Goal: Complete application form: Complete application form

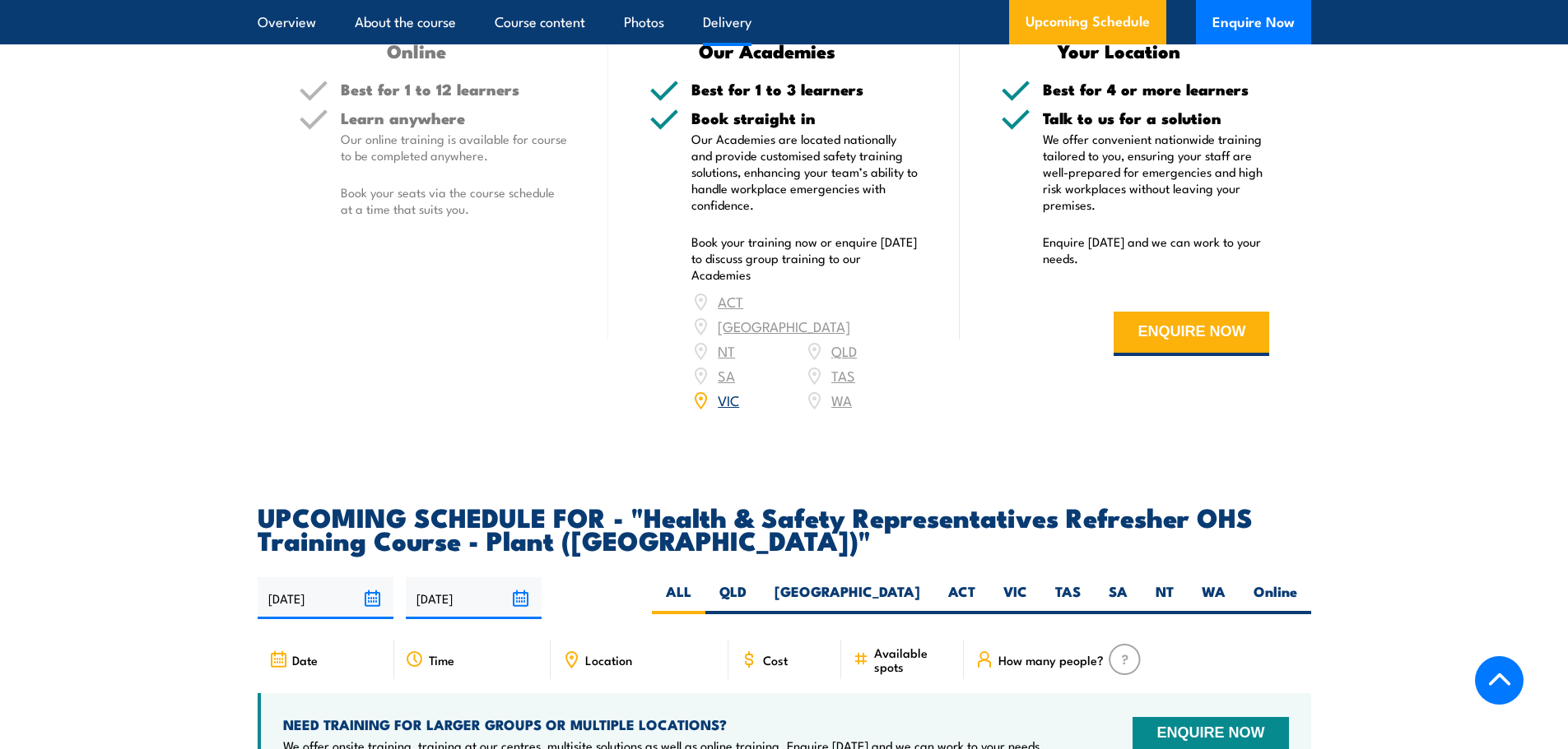
scroll to position [2467, 0]
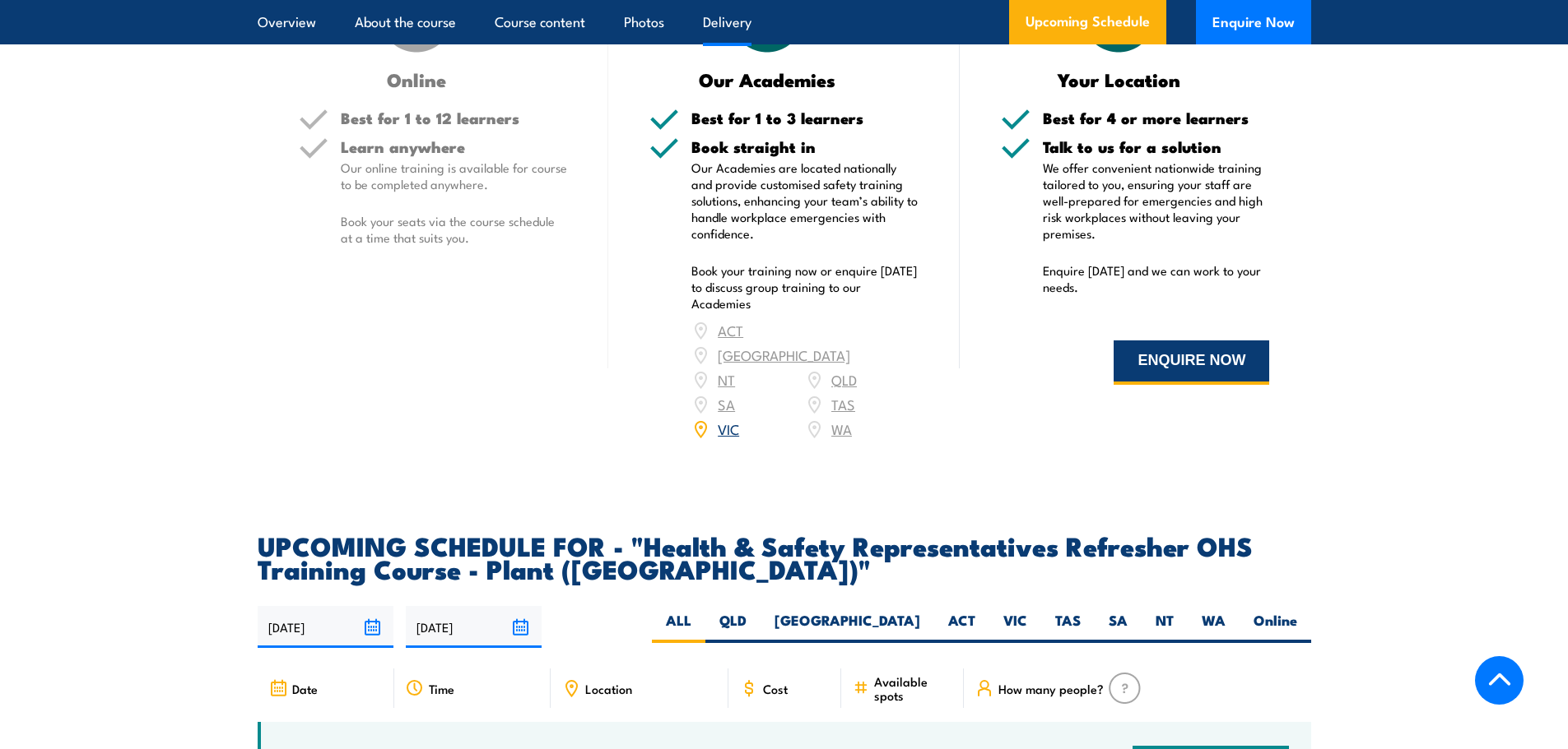
click at [1179, 354] on button "ENQUIRE NOW" at bounding box center [1192, 362] width 155 height 45
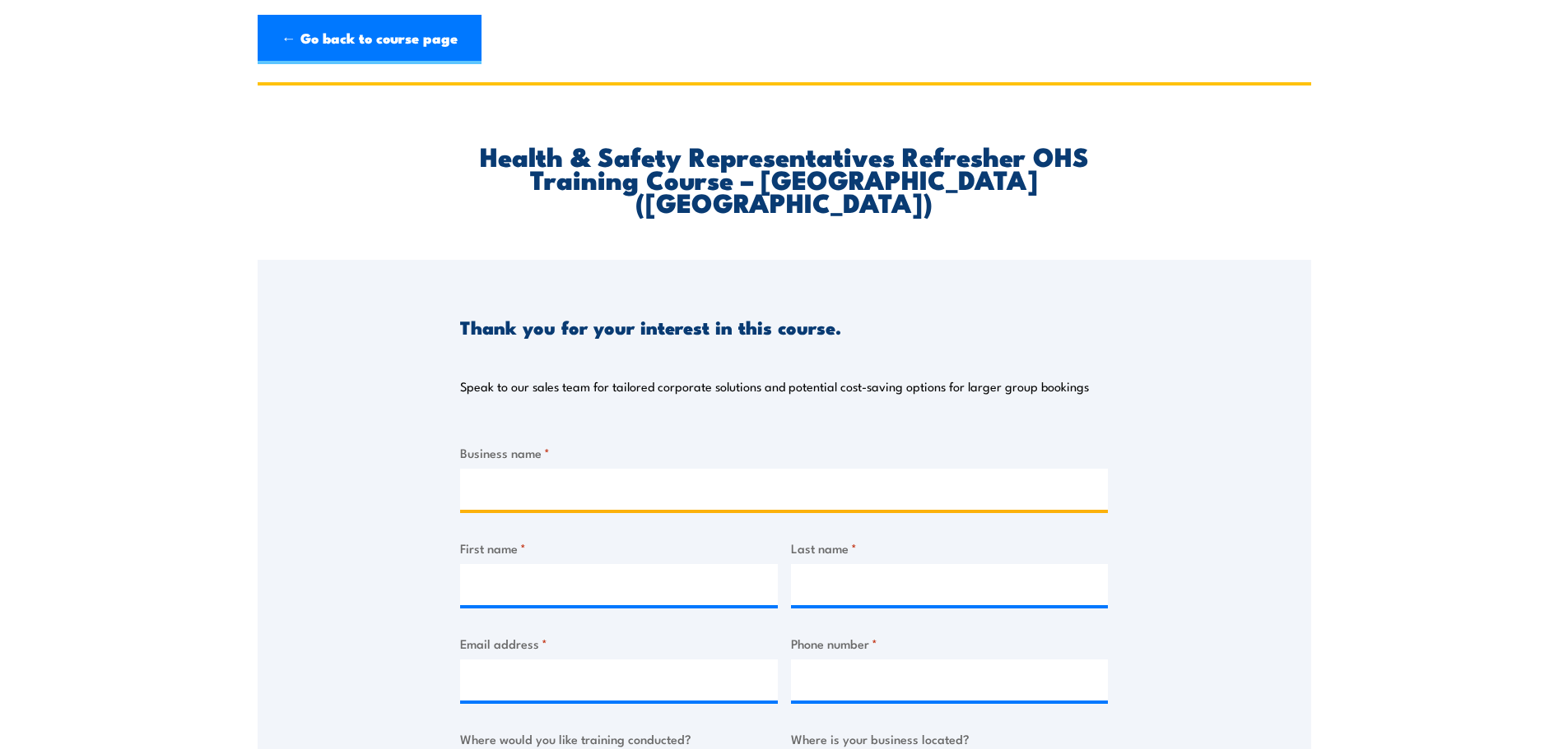
click at [510, 476] on input "Business name *" at bounding box center [784, 489] width 647 height 41
drag, startPoint x: 513, startPoint y: 470, endPoint x: 550, endPoint y: 475, distance: 37.3
click at [519, 470] on input "Business name *" at bounding box center [784, 489] width 647 height 41
type input "Northern Schools Early Years Cluster"
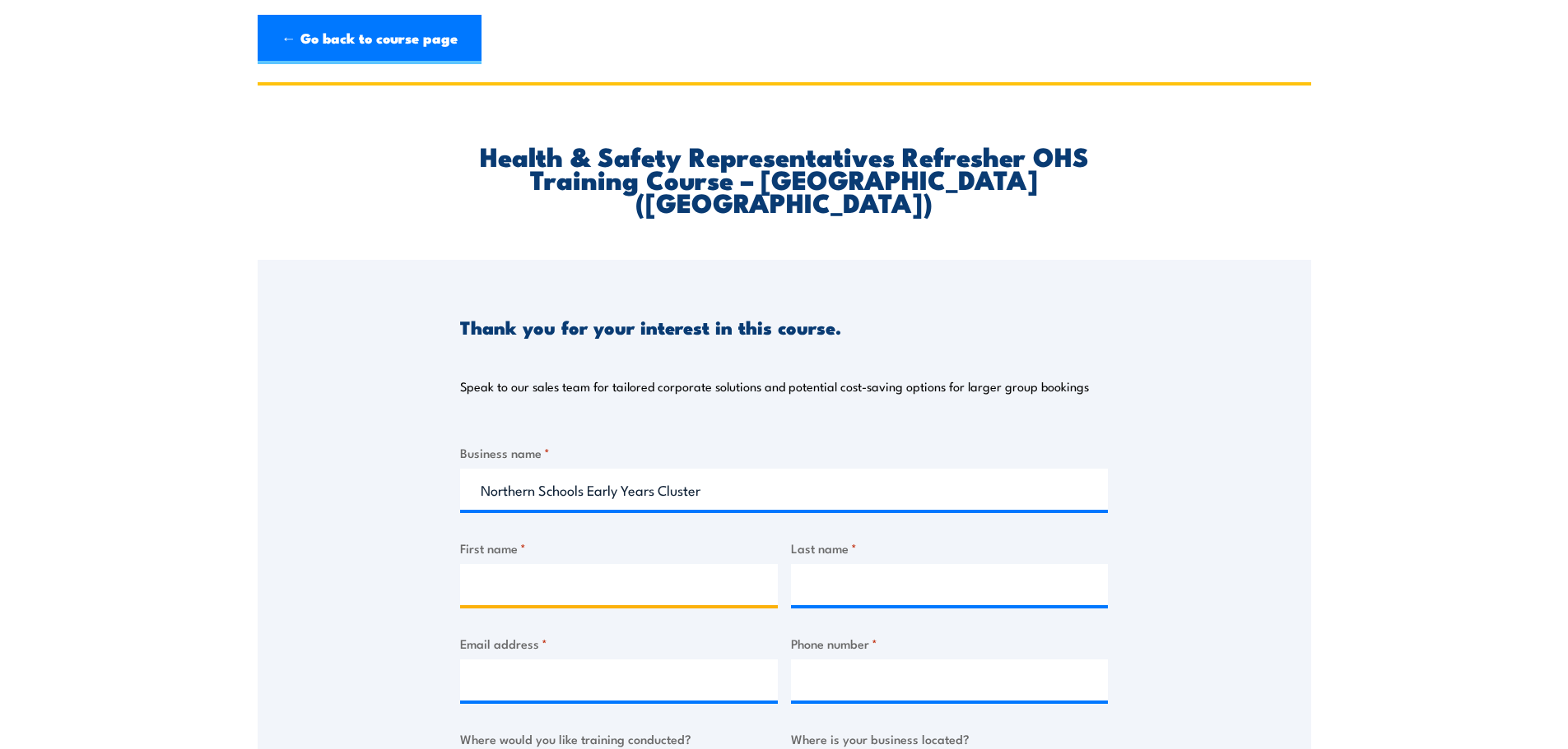
drag, startPoint x: 525, startPoint y: 566, endPoint x: 597, endPoint y: 559, distance: 72.3
click at [529, 566] on input "First name *" at bounding box center [619, 584] width 318 height 41
drag, startPoint x: 479, startPoint y: 570, endPoint x: 496, endPoint y: 574, distance: 17.5
click at [479, 570] on input "First name *" at bounding box center [619, 584] width 318 height 41
paste input "[PERSON_NAME]"
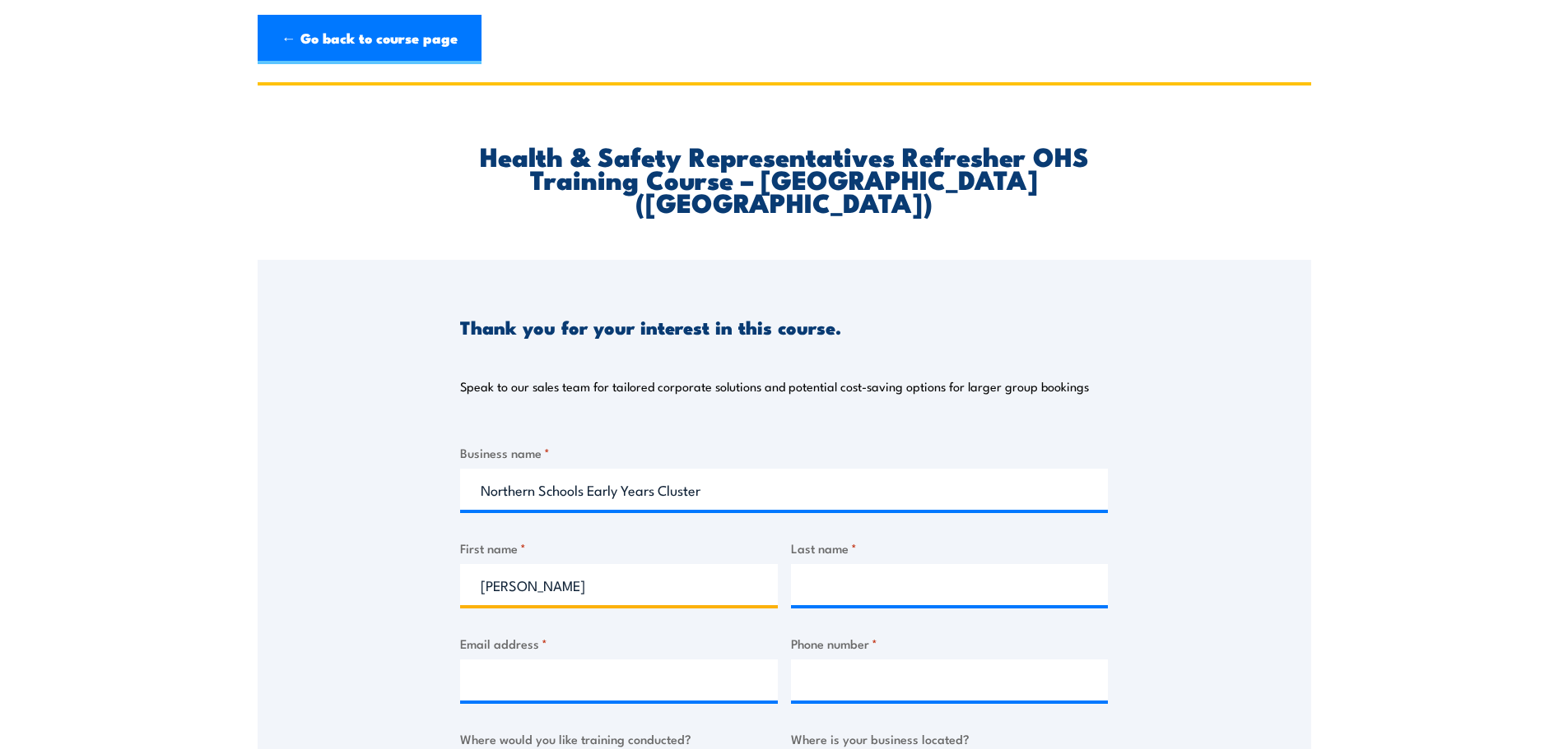
type input "[PERSON_NAME]"
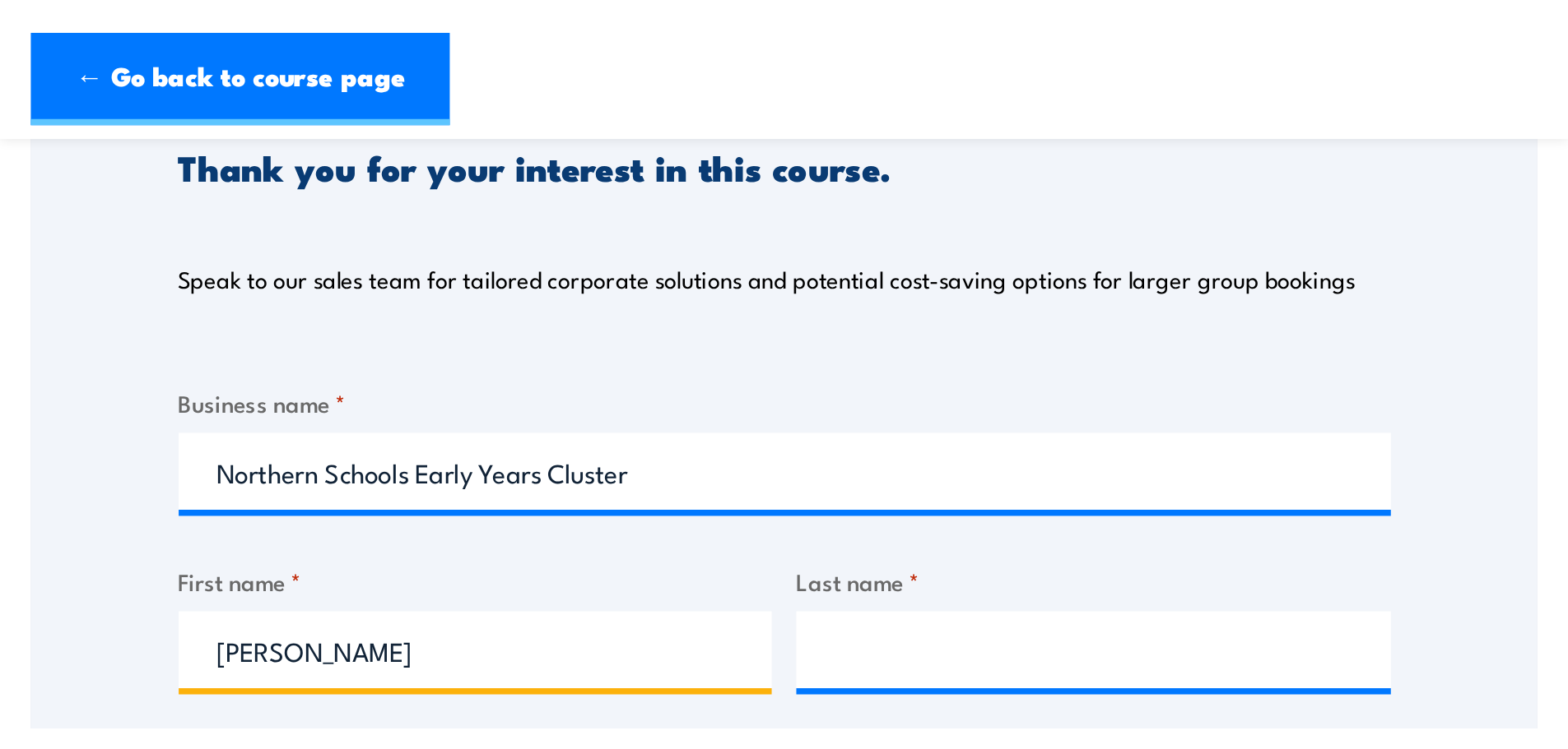
scroll to position [247, 0]
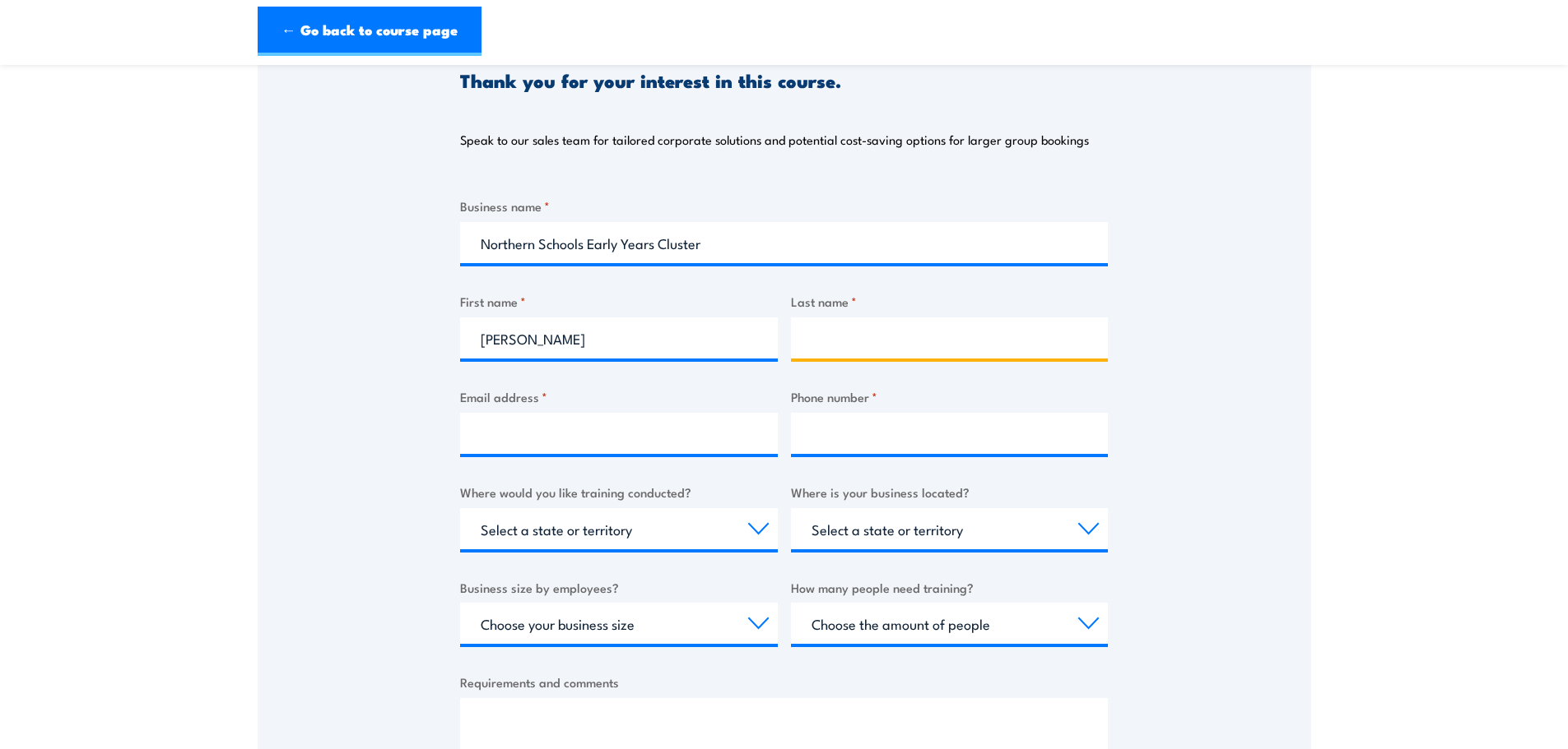
drag, startPoint x: 865, startPoint y: 312, endPoint x: 857, endPoint y: 313, distance: 8.1
click at [865, 318] on input "Last name *" at bounding box center [950, 338] width 318 height 41
type input "[PERSON_NAME]"
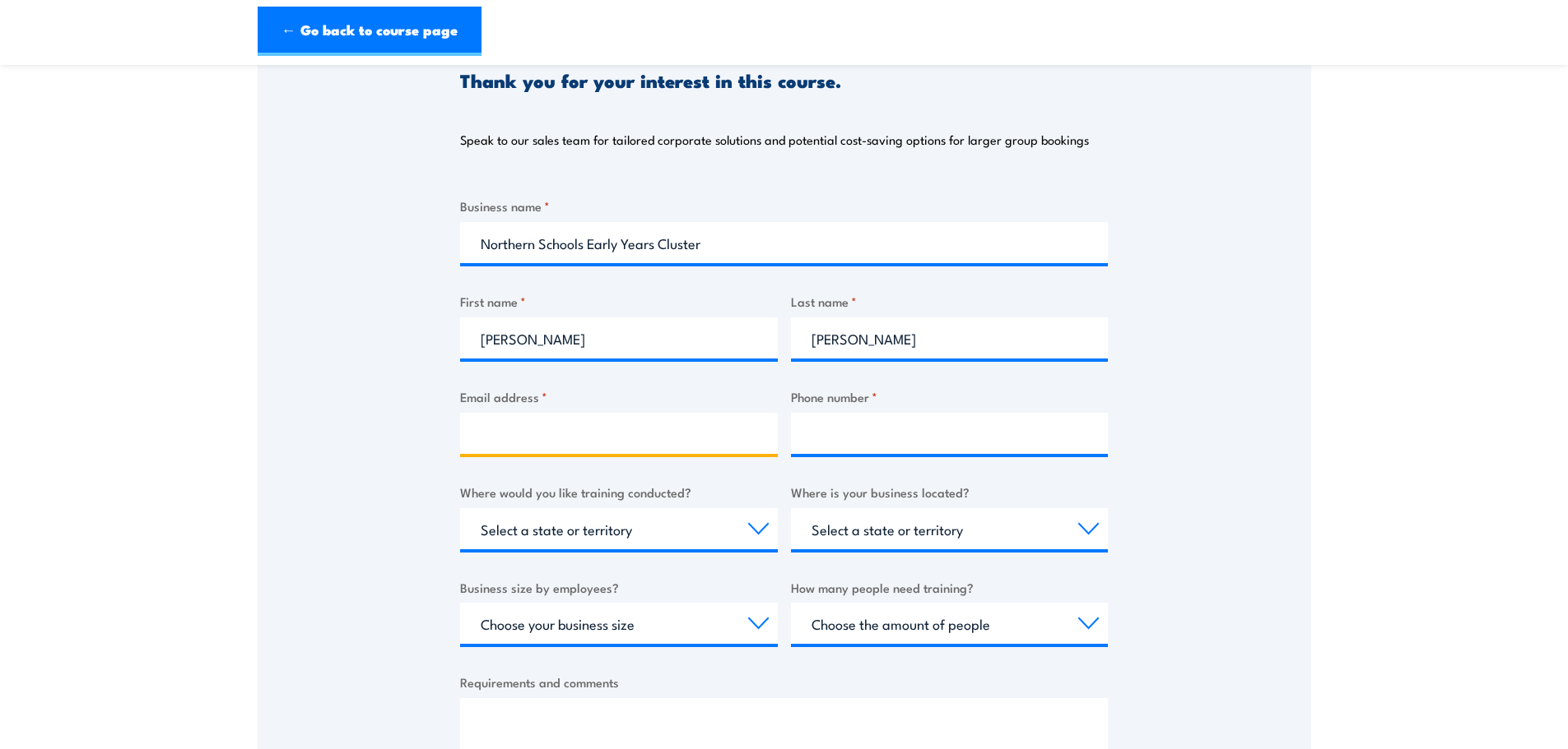
click at [486, 423] on input "Email address *" at bounding box center [619, 433] width 318 height 41
drag, startPoint x: 480, startPoint y: 413, endPoint x: 601, endPoint y: 416, distance: 121.0
click at [484, 413] on input "Email address *" at bounding box center [619, 433] width 318 height 41
paste input "[PERSON_NAME][EMAIL_ADDRESS][PERSON_NAME][DOMAIN_NAME]"
type input "[PERSON_NAME][EMAIL_ADDRESS][PERSON_NAME][DOMAIN_NAME]"
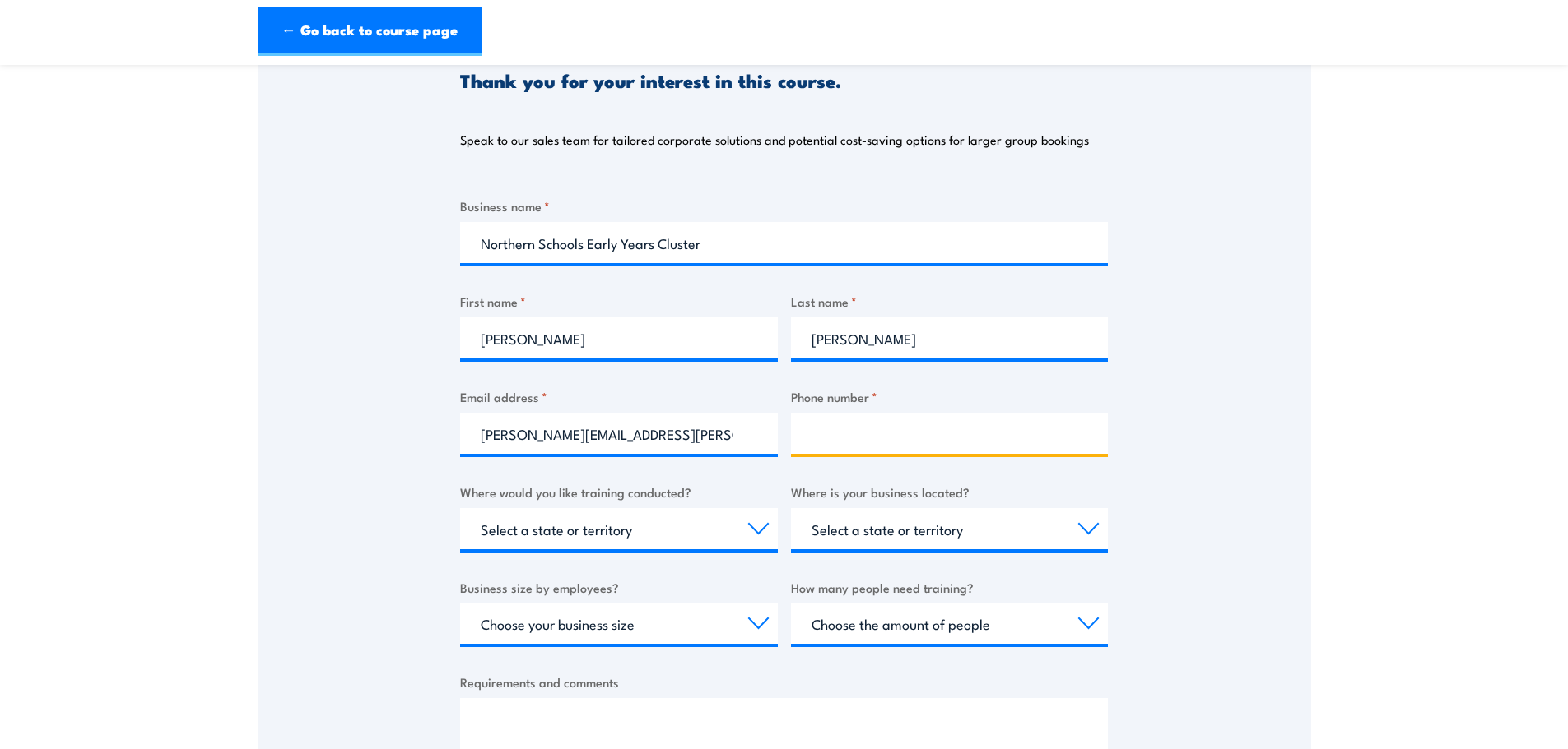
drag, startPoint x: 850, startPoint y: 412, endPoint x: 860, endPoint y: 431, distance: 21.5
click at [850, 413] on input "Phone number *" at bounding box center [950, 433] width 318 height 41
paste input "0447 316 404"
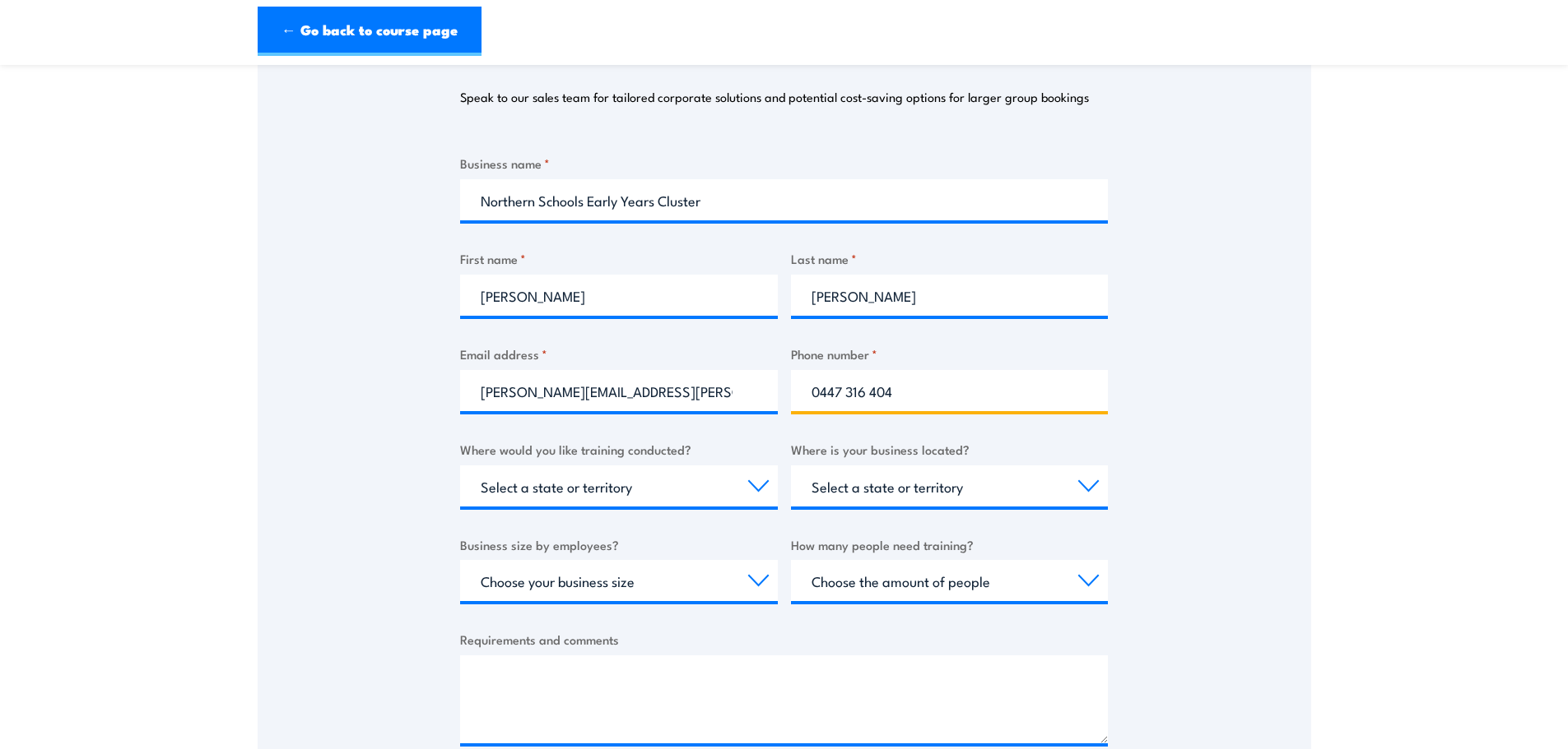
scroll to position [329, 0]
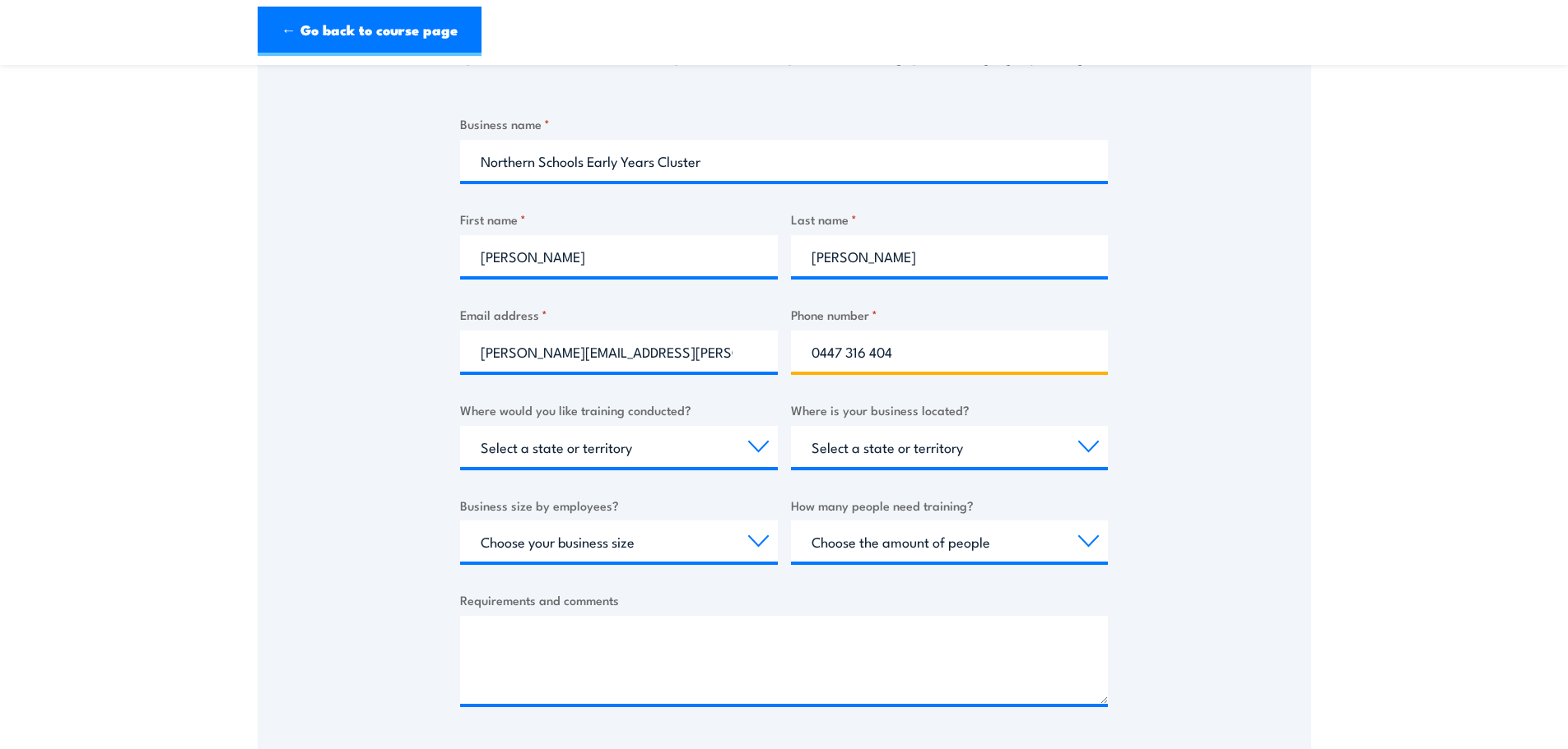
type input "0447 316 404"
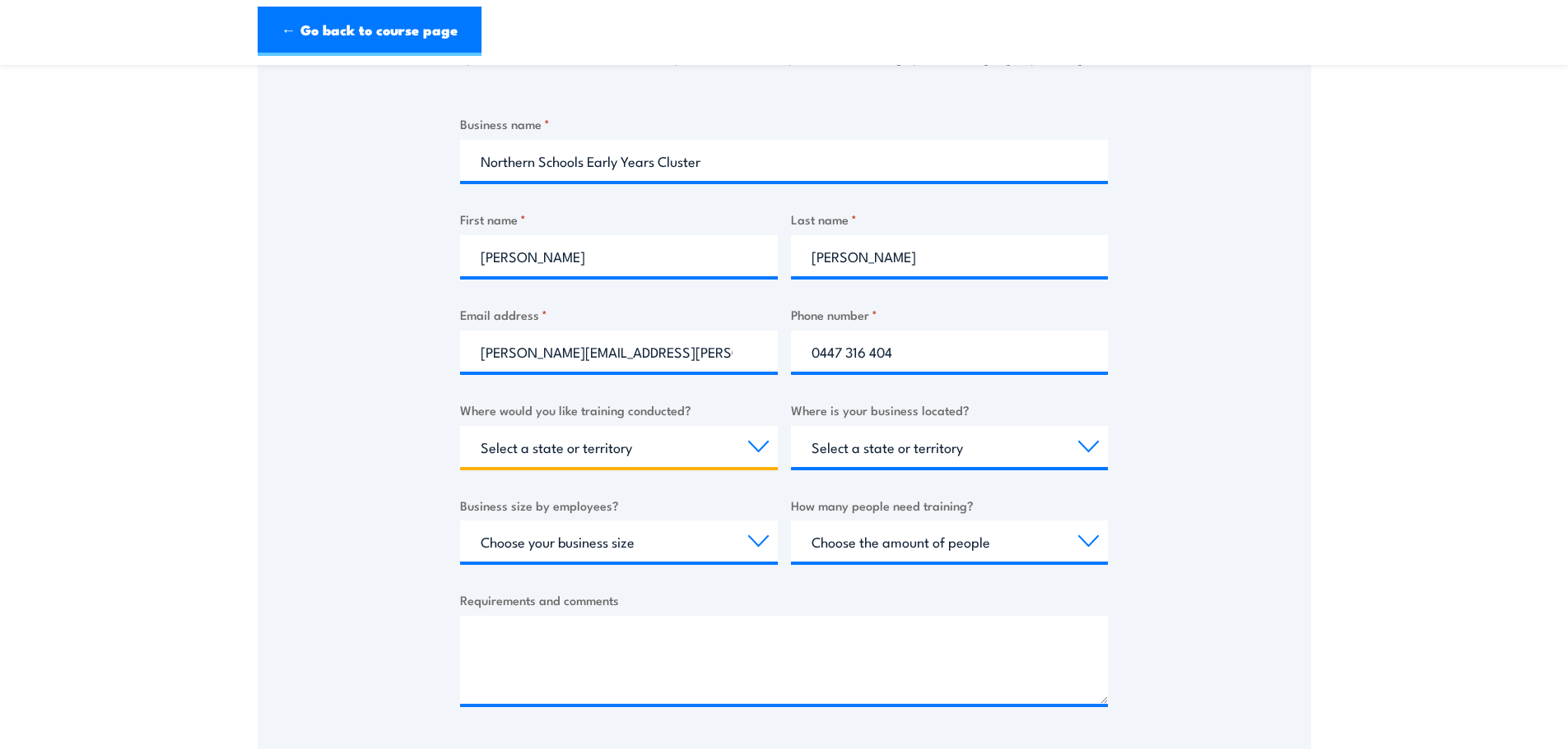
click at [759, 426] on select "Select a state or territory Nationally - multiple locations [GEOGRAPHIC_DATA] […" at bounding box center [619, 446] width 318 height 41
select select "VIC"
click at [460, 426] on select "Select a state or territory Nationally - multiple locations [GEOGRAPHIC_DATA] […" at bounding box center [619, 446] width 318 height 41
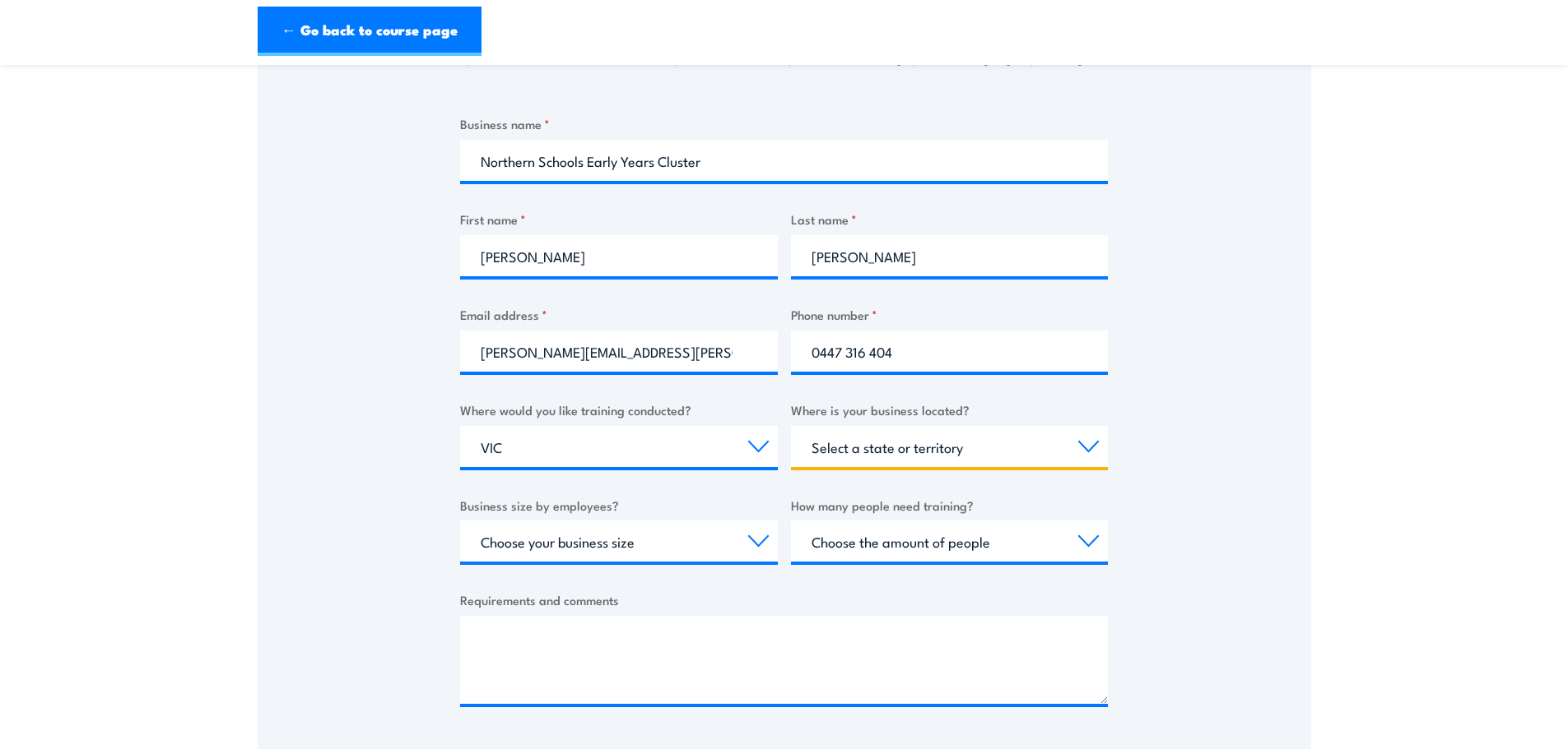
click at [1091, 426] on select "Select a state or territory [GEOGRAPHIC_DATA] [GEOGRAPHIC_DATA] [GEOGRAPHIC_DAT…" at bounding box center [950, 446] width 318 height 41
select select "VIC"
click at [791, 426] on select "Select a state or territory [GEOGRAPHIC_DATA] [GEOGRAPHIC_DATA] [GEOGRAPHIC_DAT…" at bounding box center [950, 446] width 318 height 41
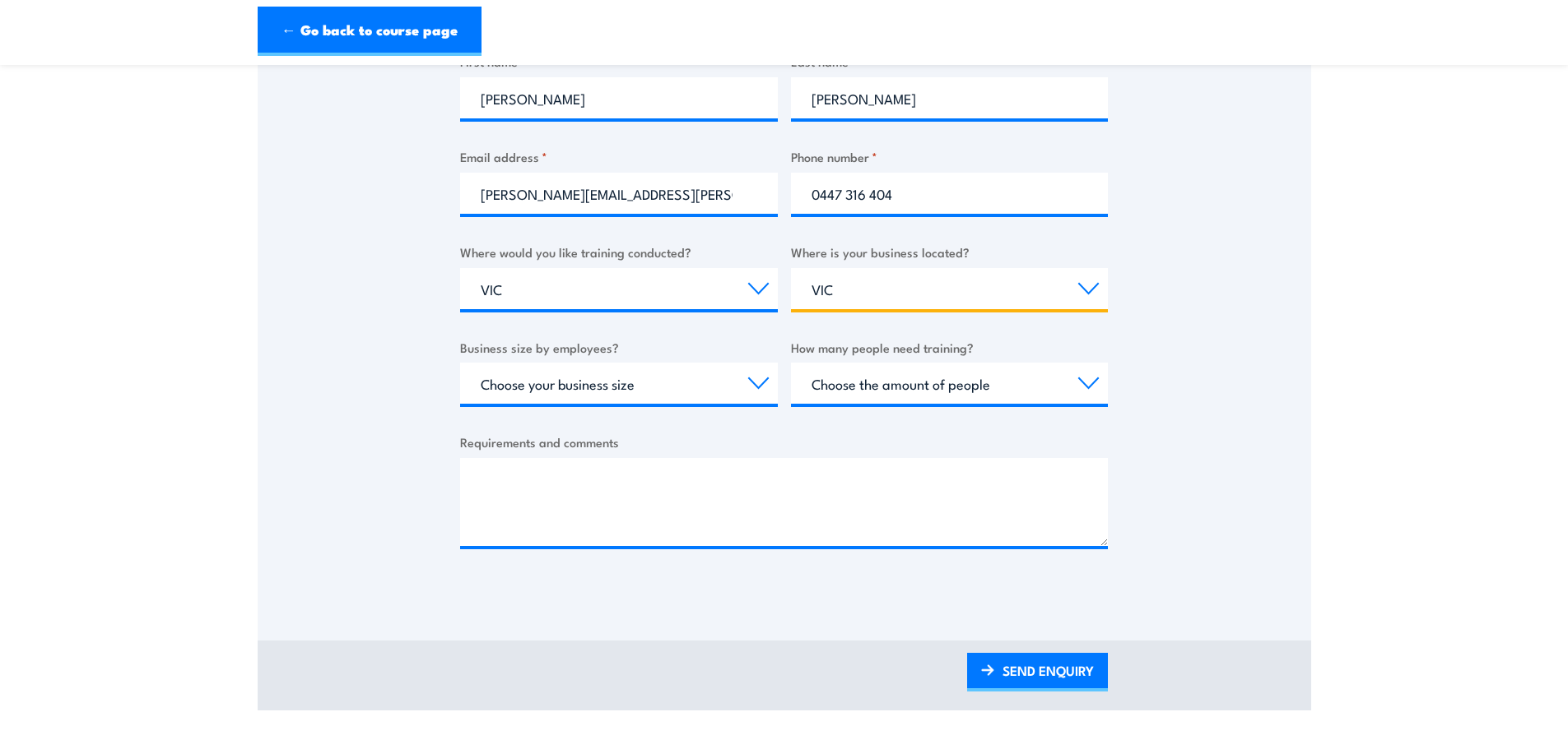
scroll to position [493, 0]
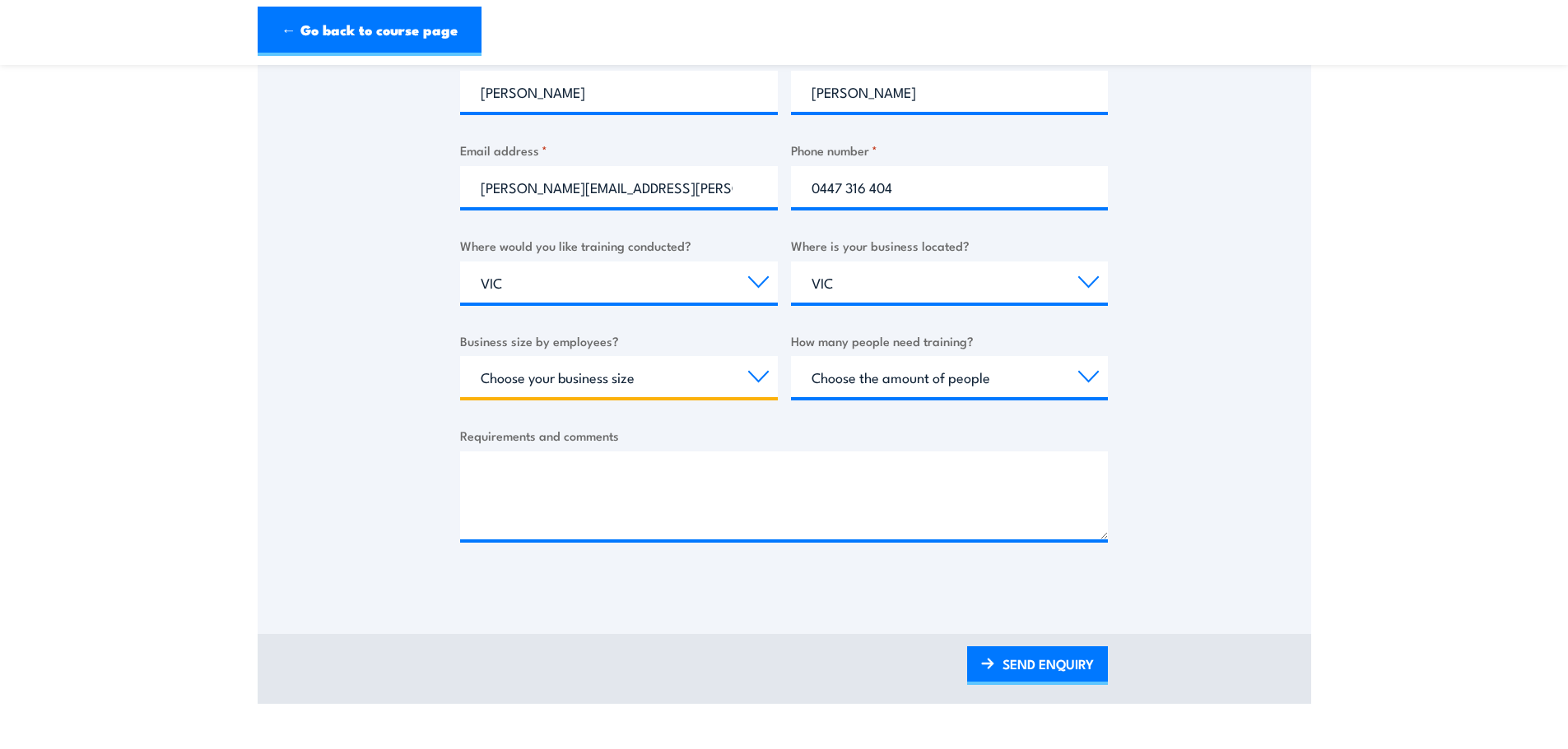
click at [758, 356] on select "Choose your business size 1 to 19 20 to 199 200+" at bounding box center [619, 376] width 318 height 41
select select "20 to 199"
click at [460, 356] on select "Choose your business size 1 to 19 20 to 199 200+" at bounding box center [619, 376] width 318 height 41
click at [1088, 359] on select "Choose the amount of people 1 to 4 5 to 19 20+" at bounding box center [950, 376] width 318 height 41
select select "1 to 4"
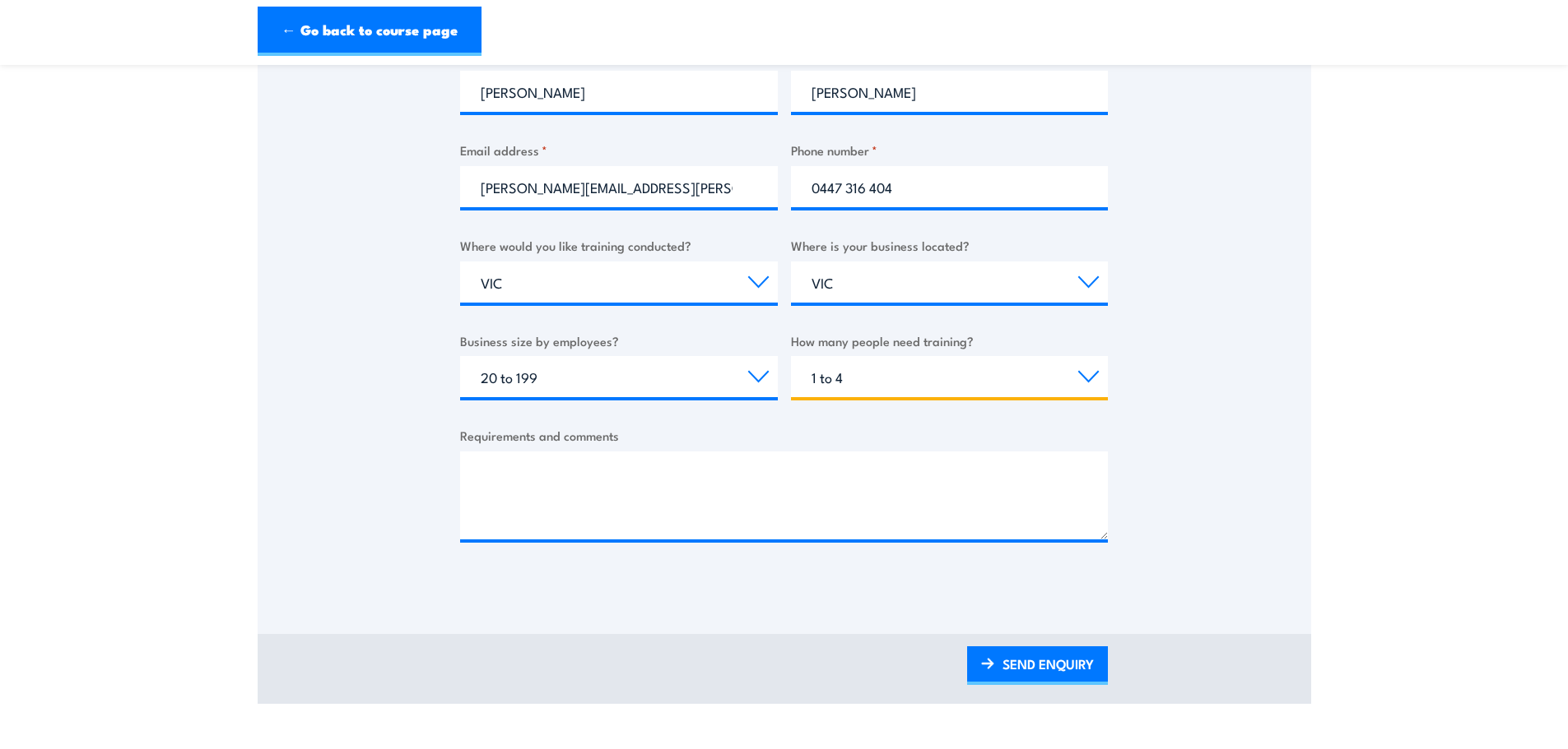
click at [791, 356] on select "Choose the amount of people 1 to 4 5 to 19 20+" at bounding box center [950, 376] width 318 height 41
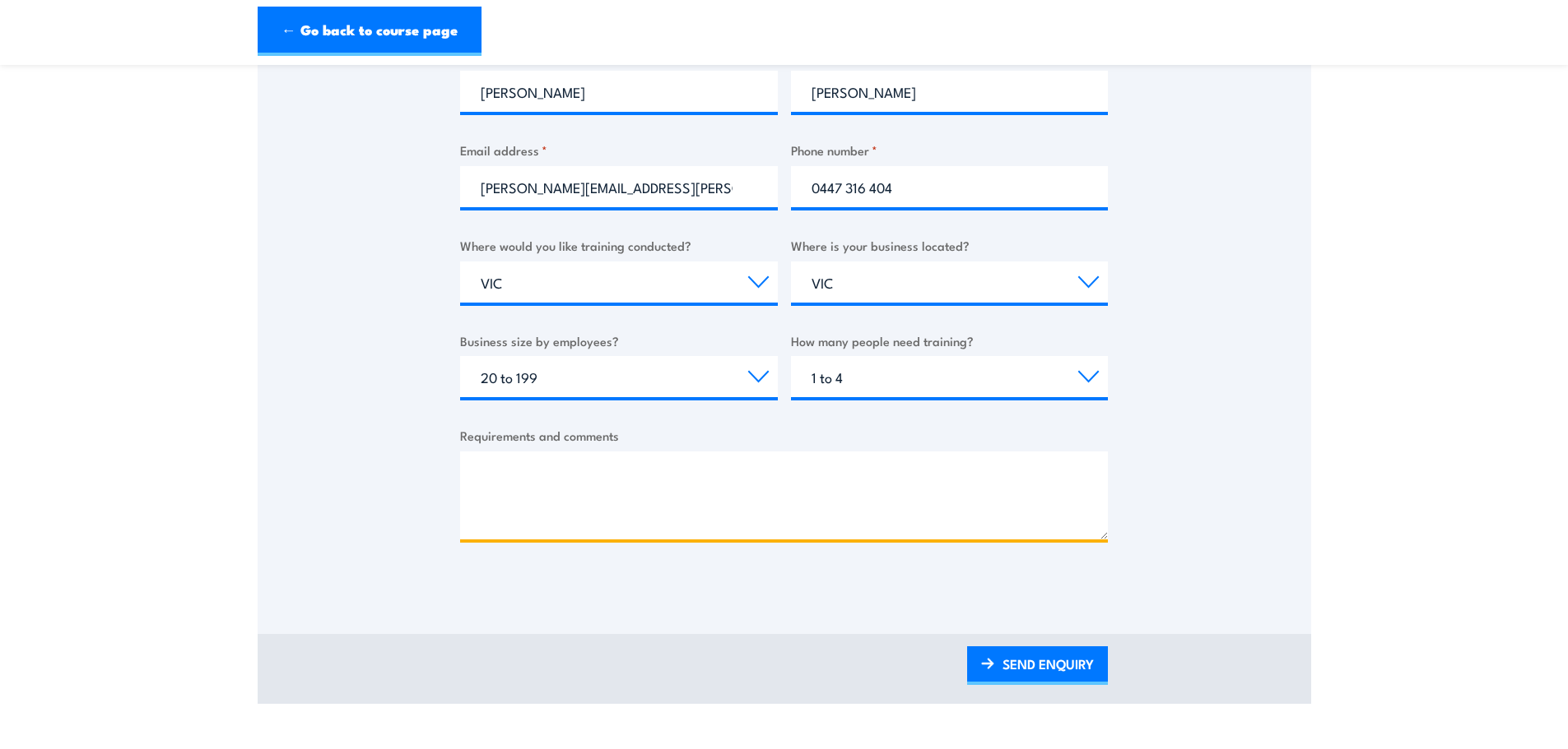
click at [563, 458] on textarea "Requirements and comments" at bounding box center [784, 495] width 647 height 88
click at [594, 490] on textarea "Requirements and comments" at bounding box center [784, 495] width 647 height 88
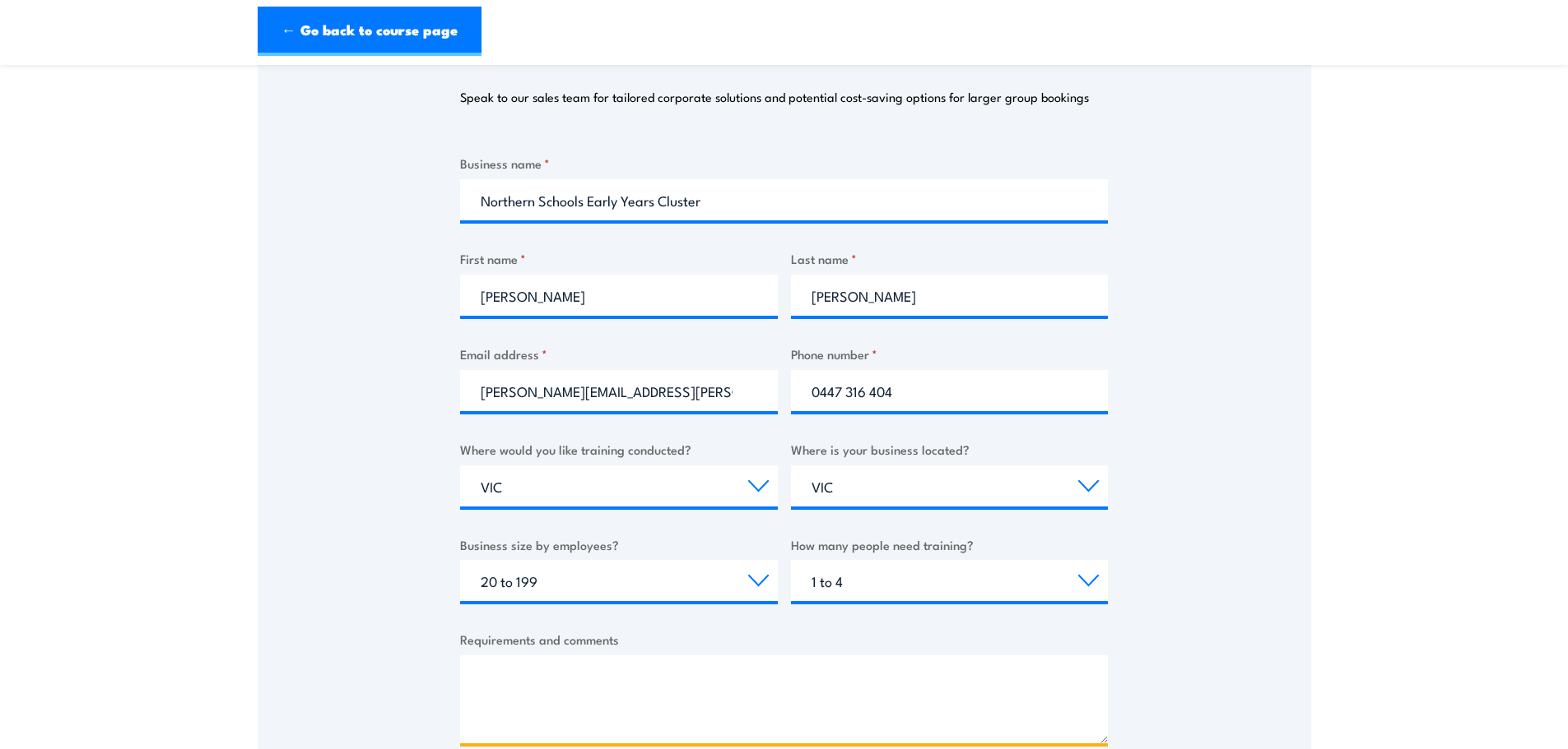
scroll to position [329, 0]
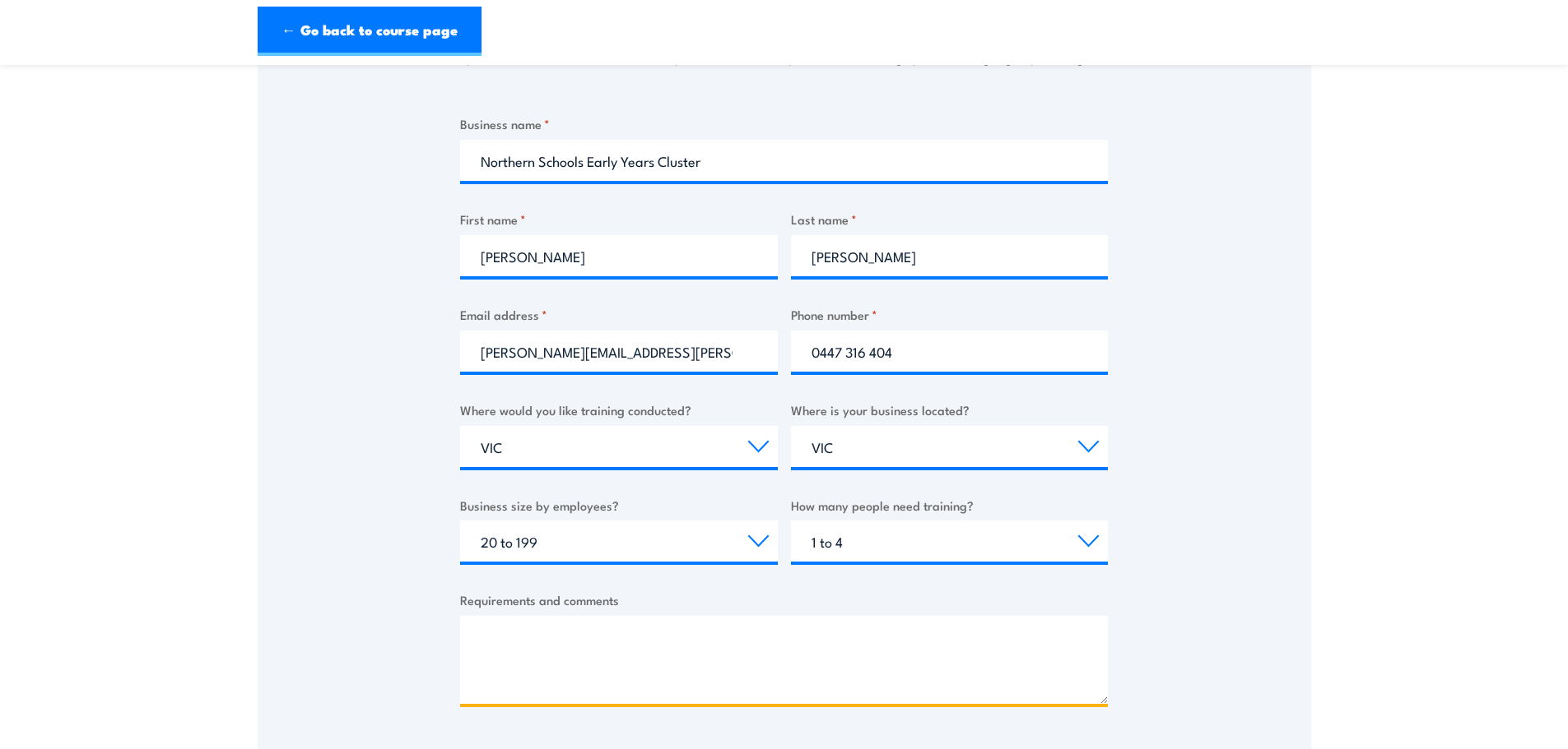
click at [520, 616] on textarea "Requirements and comments" at bounding box center [784, 660] width 647 height 88
type textarea "C"
type textarea "W"
type textarea "H"
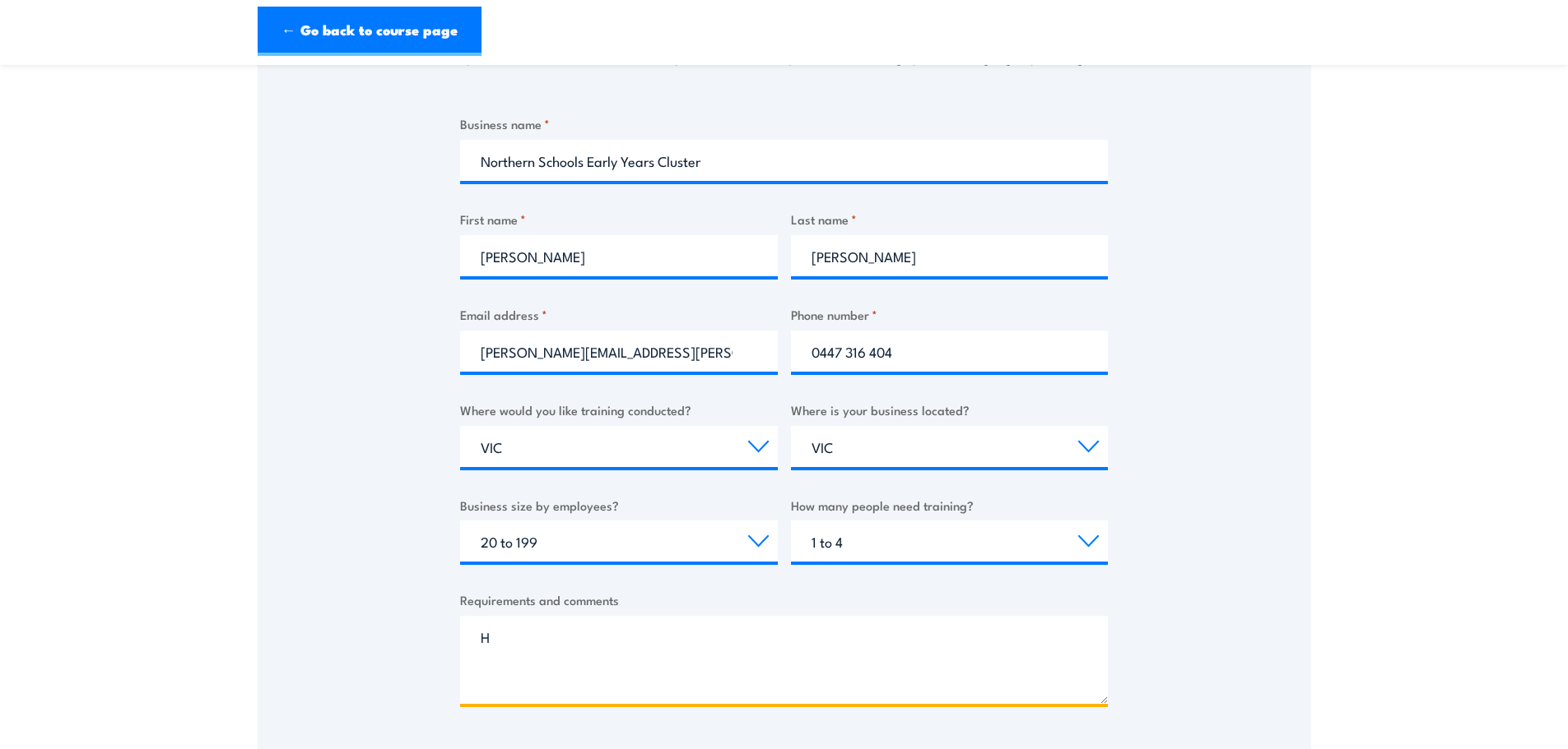
scroll to position [0, 0]
type textarea "P"
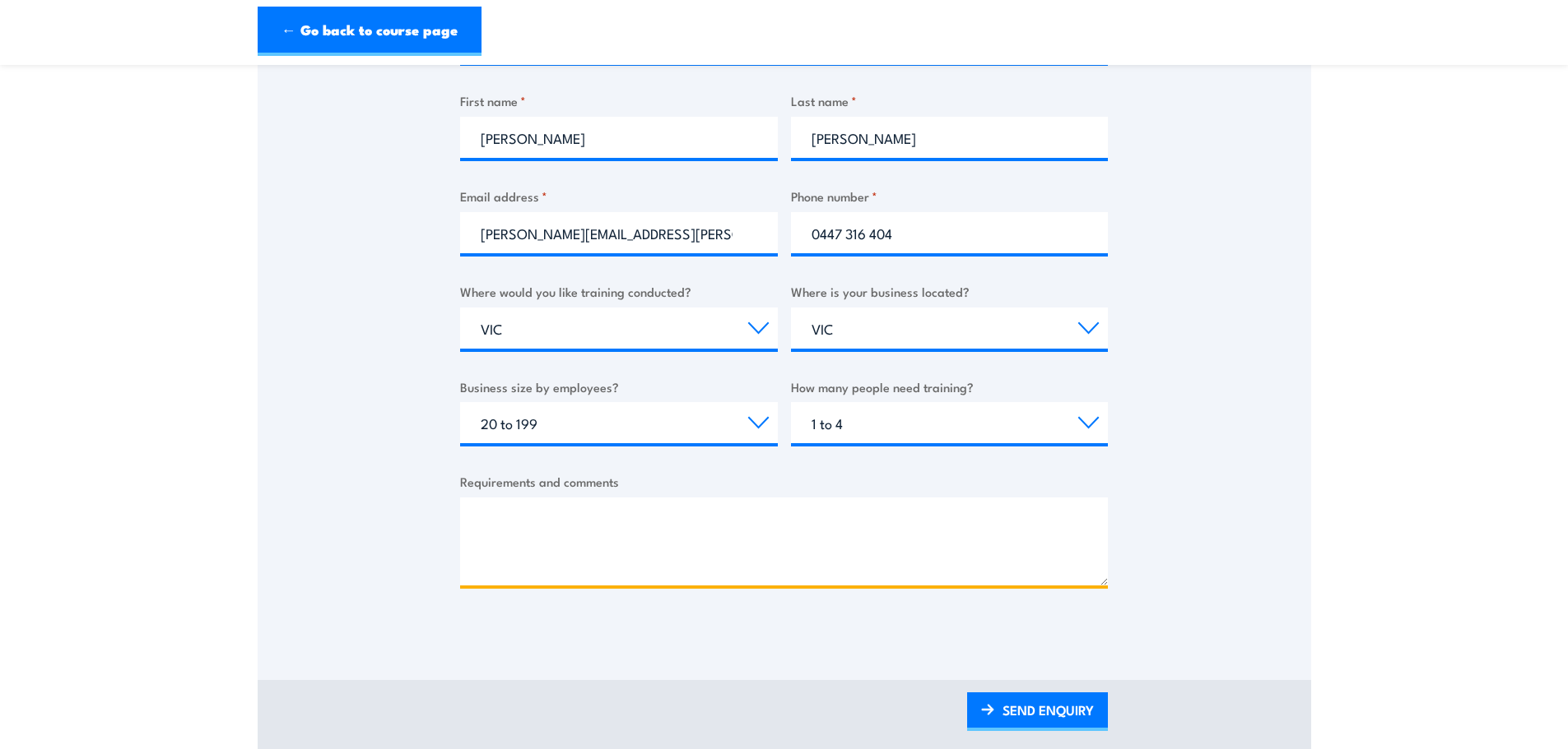
scroll to position [575, 0]
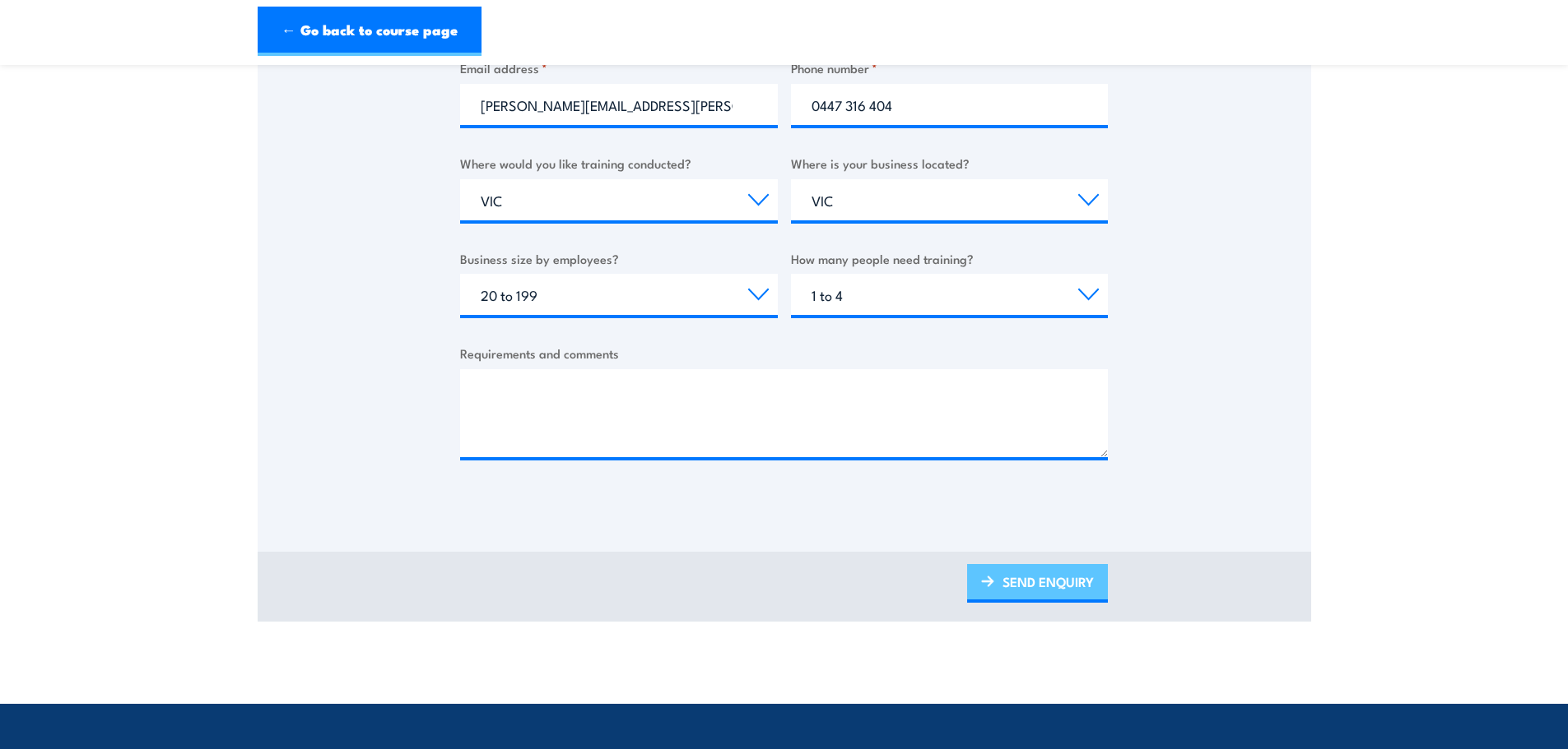
click at [1032, 564] on link "SEND ENQUIRY" at bounding box center [1037, 583] width 141 height 38
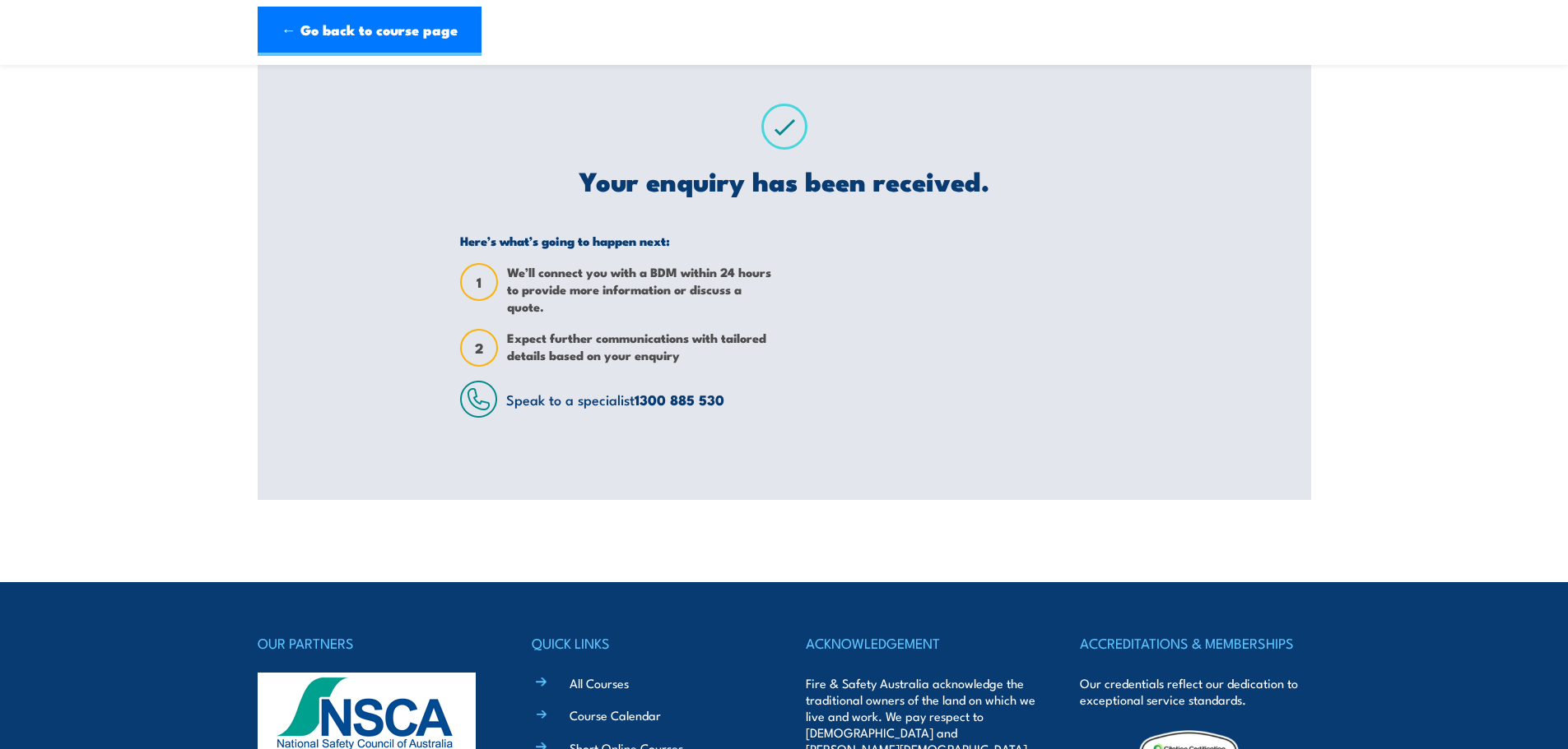
scroll to position [164, 0]
